Goal: Navigation & Orientation: Go to known website

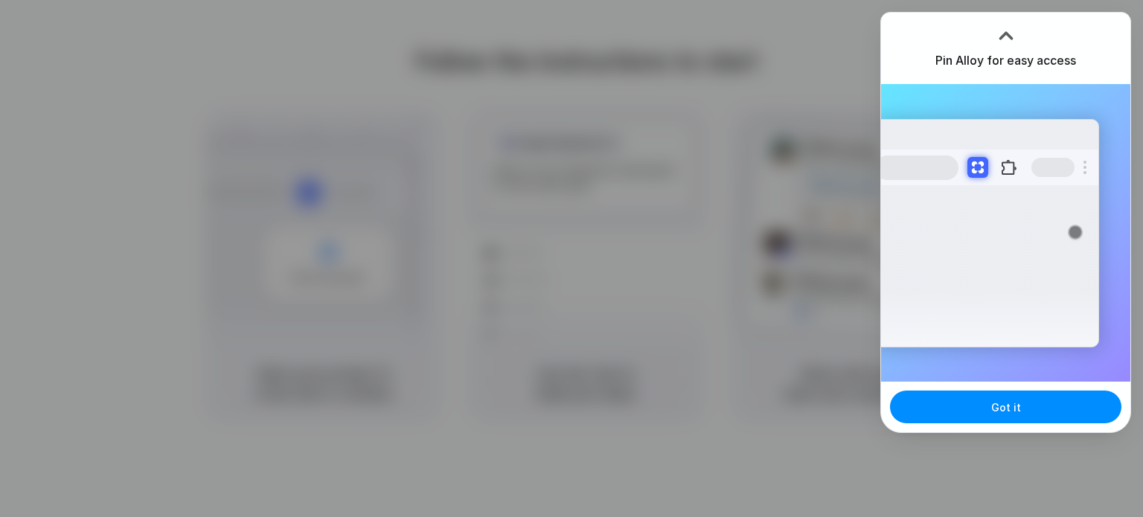
click at [971, 426] on div "Got it" at bounding box center [1005, 407] width 249 height 51
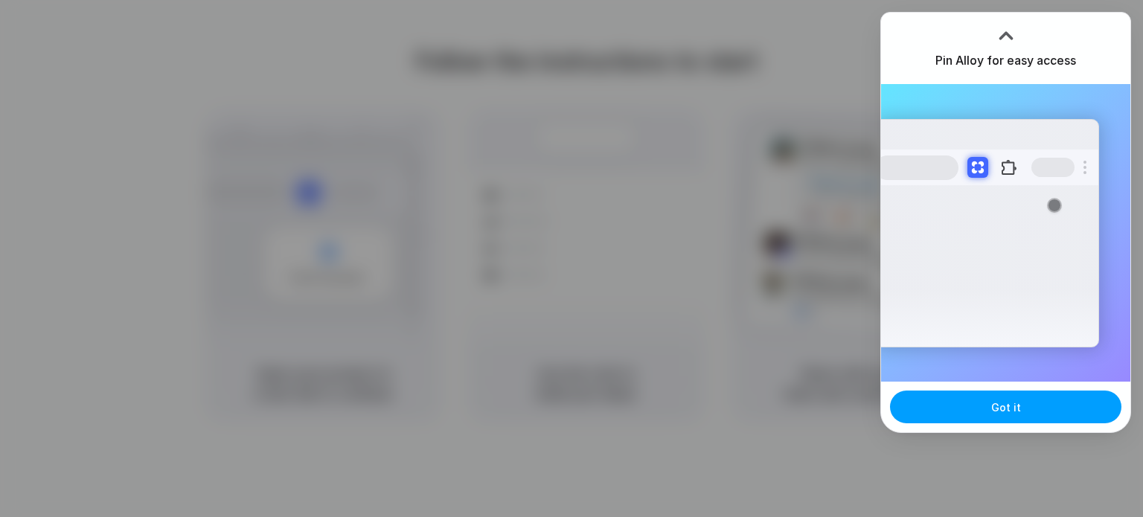
click at [1021, 407] on button "Got it" at bounding box center [1005, 407] width 231 height 33
